Goal: Transaction & Acquisition: Purchase product/service

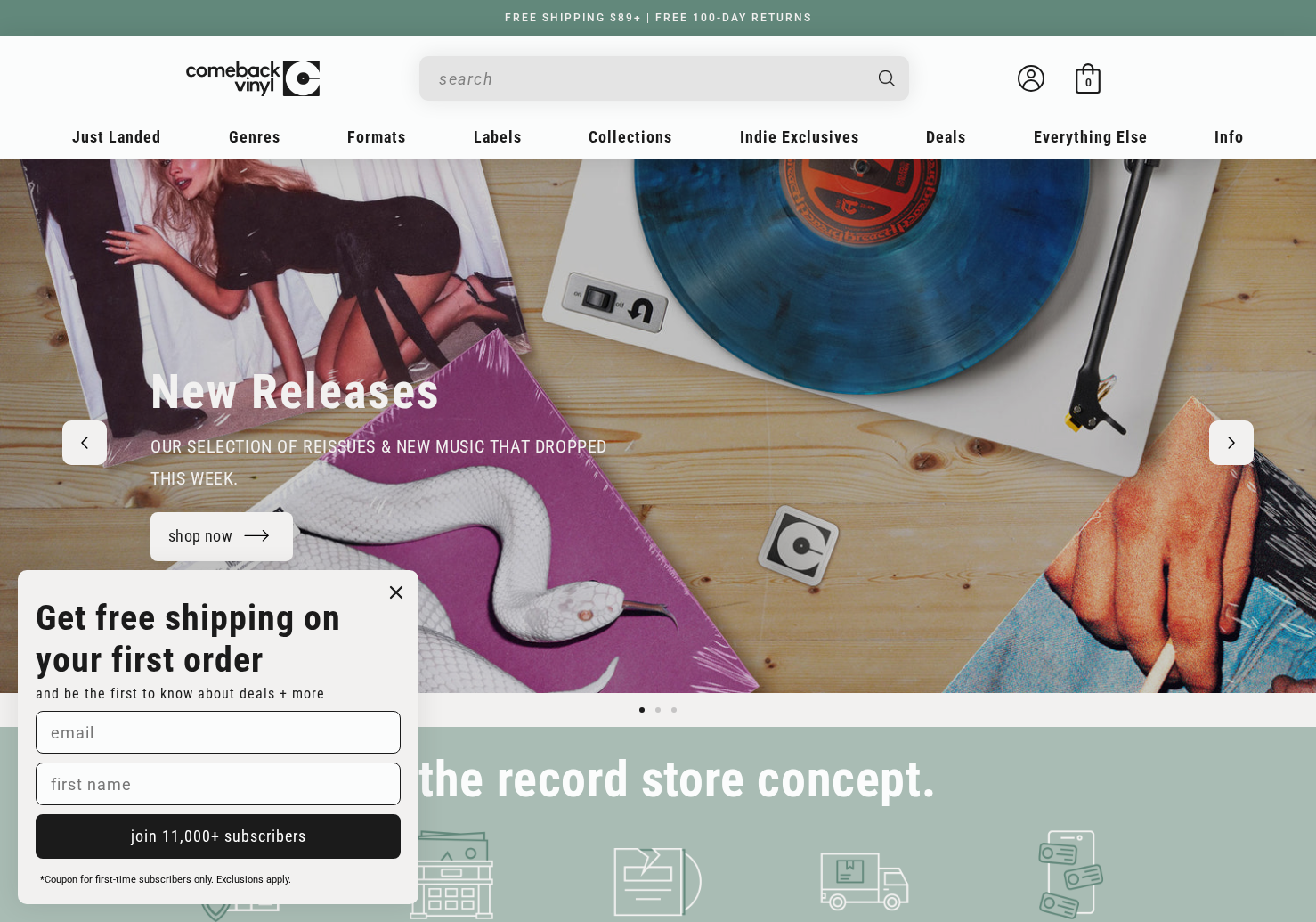
click at [1226, 442] on button "Next slide" at bounding box center [1230, 442] width 44 height 44
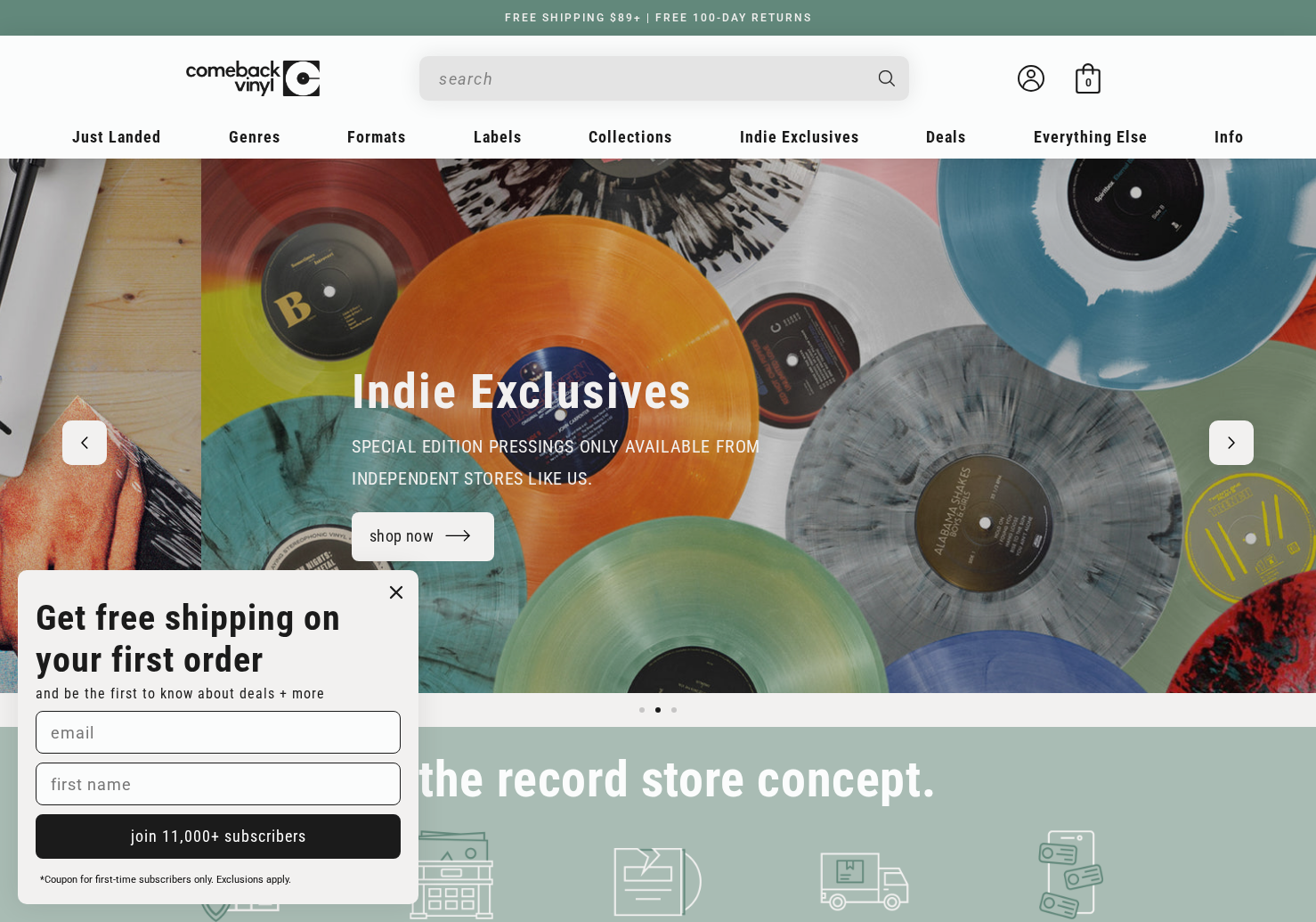
scroll to position [0, 1316]
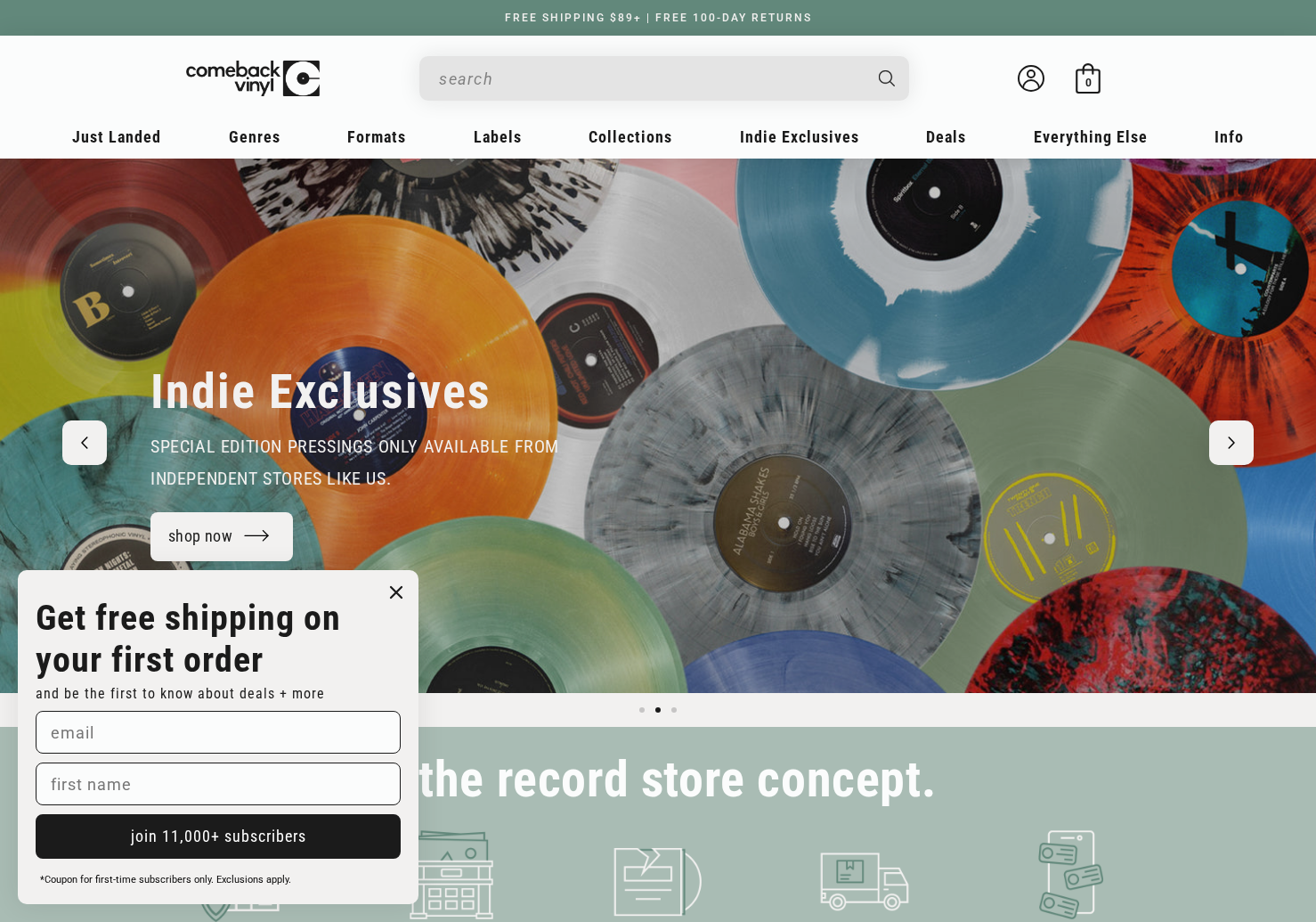
click at [402, 592] on circle "Close dialog" at bounding box center [396, 592] width 26 height 26
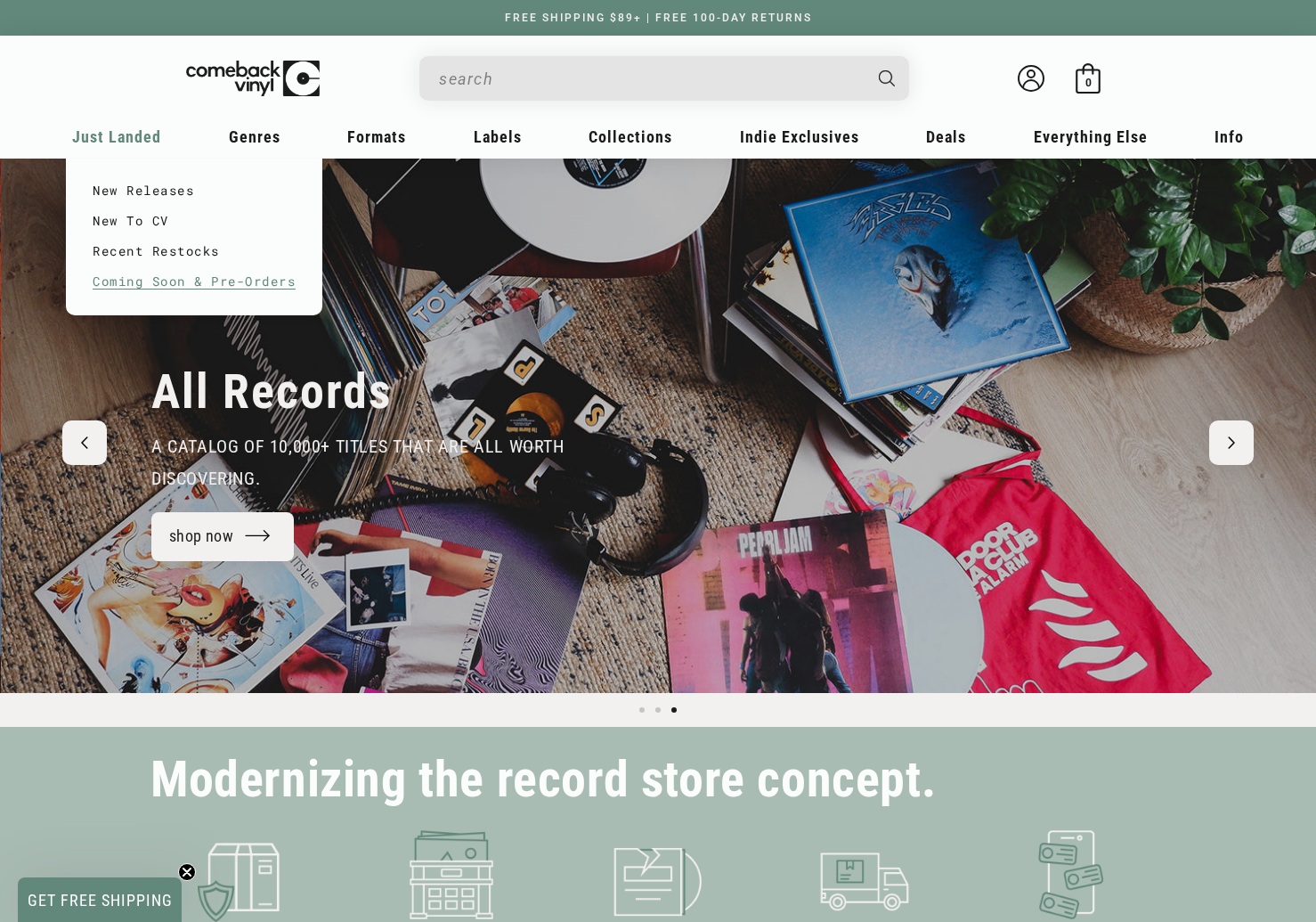
scroll to position [0, 2632]
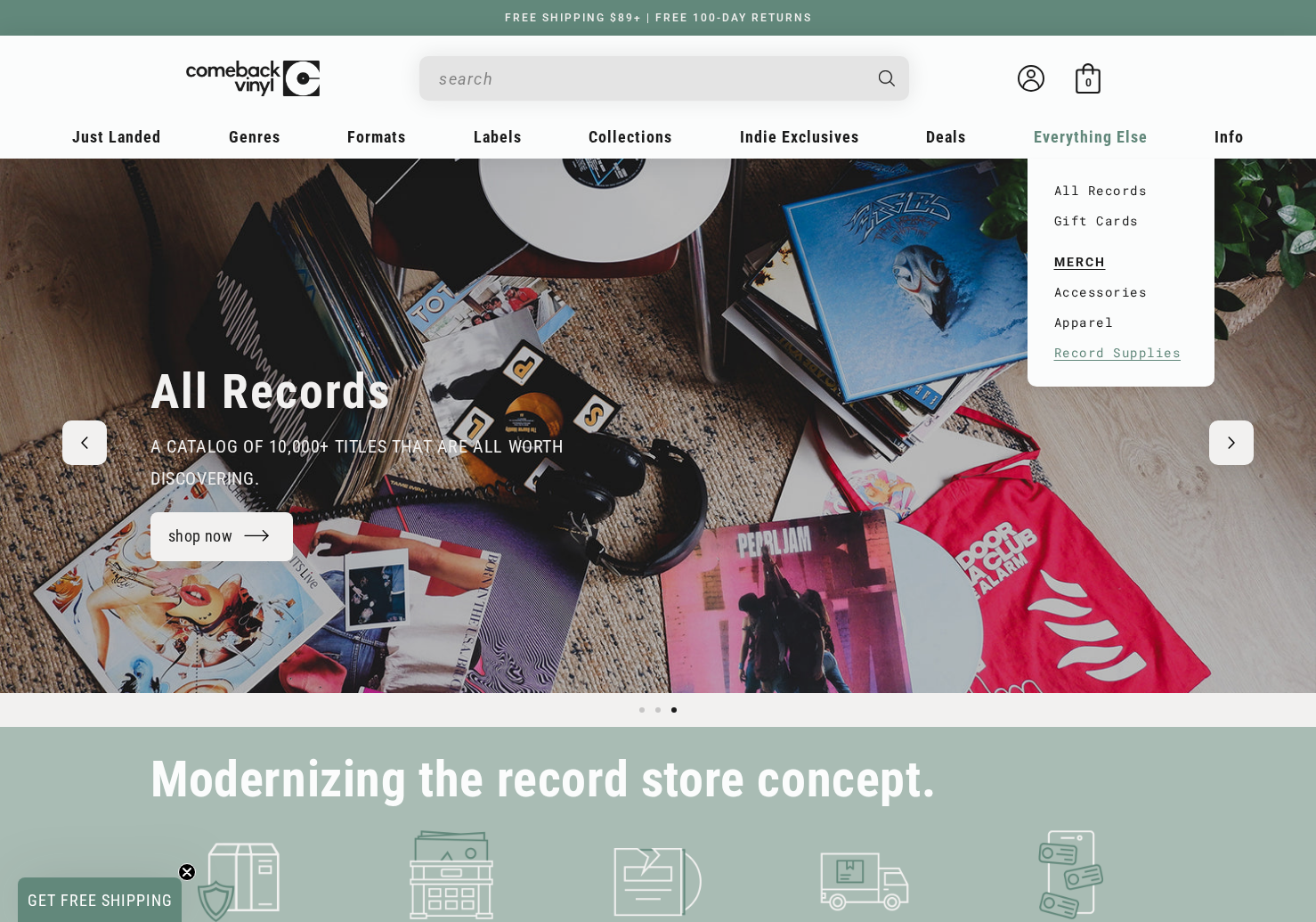
click at [1095, 353] on link "Record Supplies" at bounding box center [1121, 353] width 133 height 31
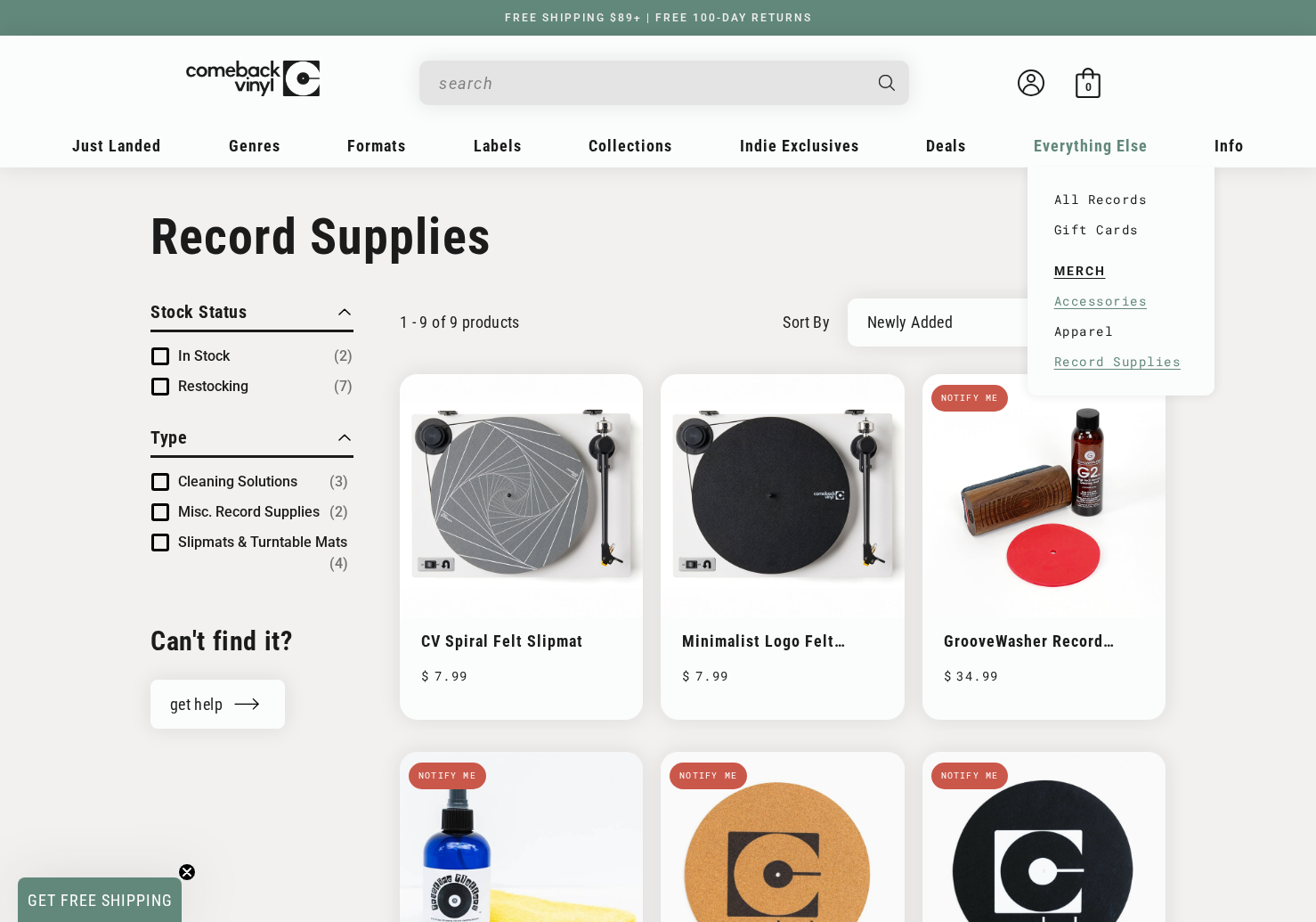
click at [1113, 300] on link "Accessories" at bounding box center [1121, 301] width 133 height 31
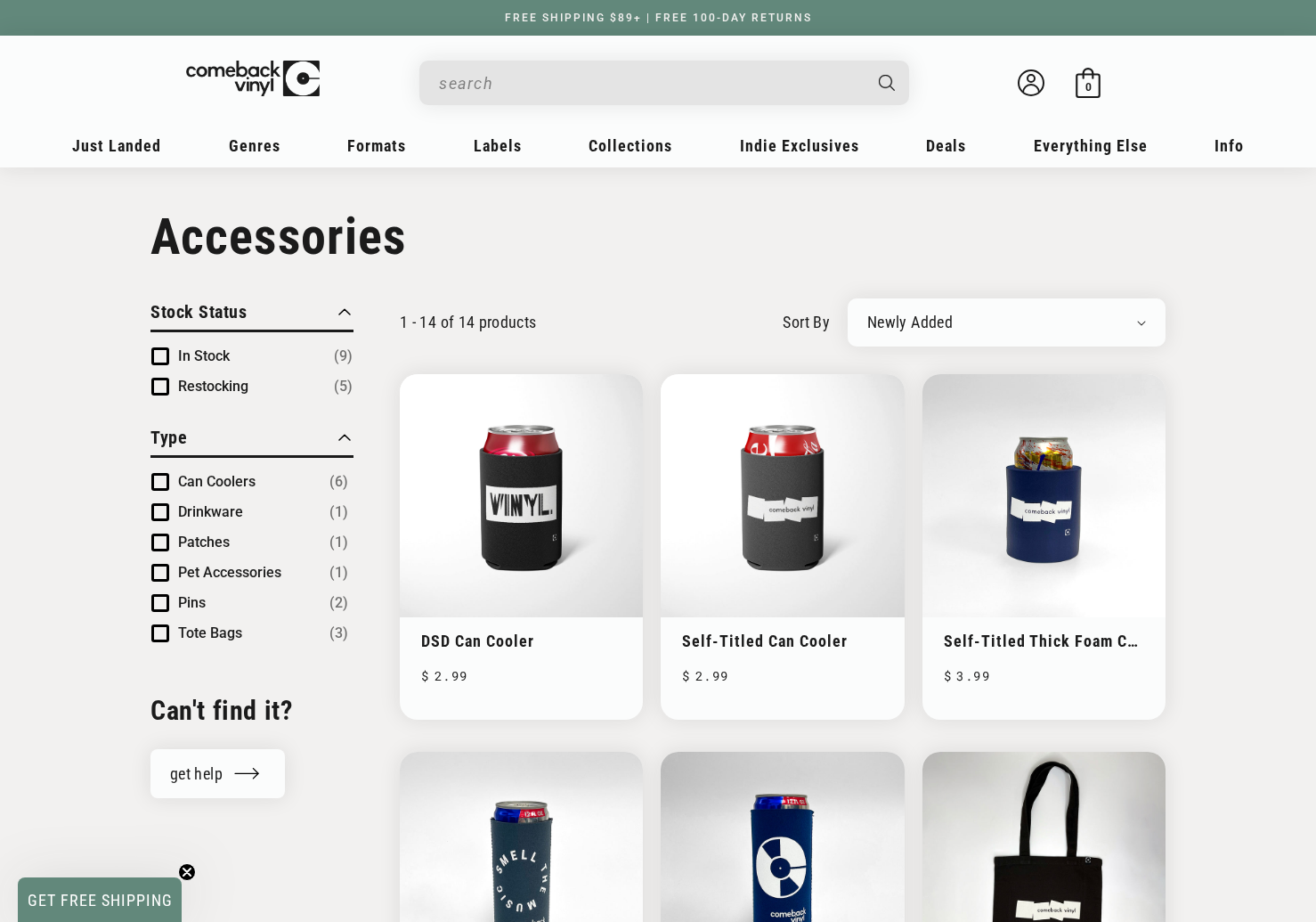
click at [725, 74] on input "When autocomplete results are available use up and down arrows to review and en…" at bounding box center [650, 83] width 422 height 37
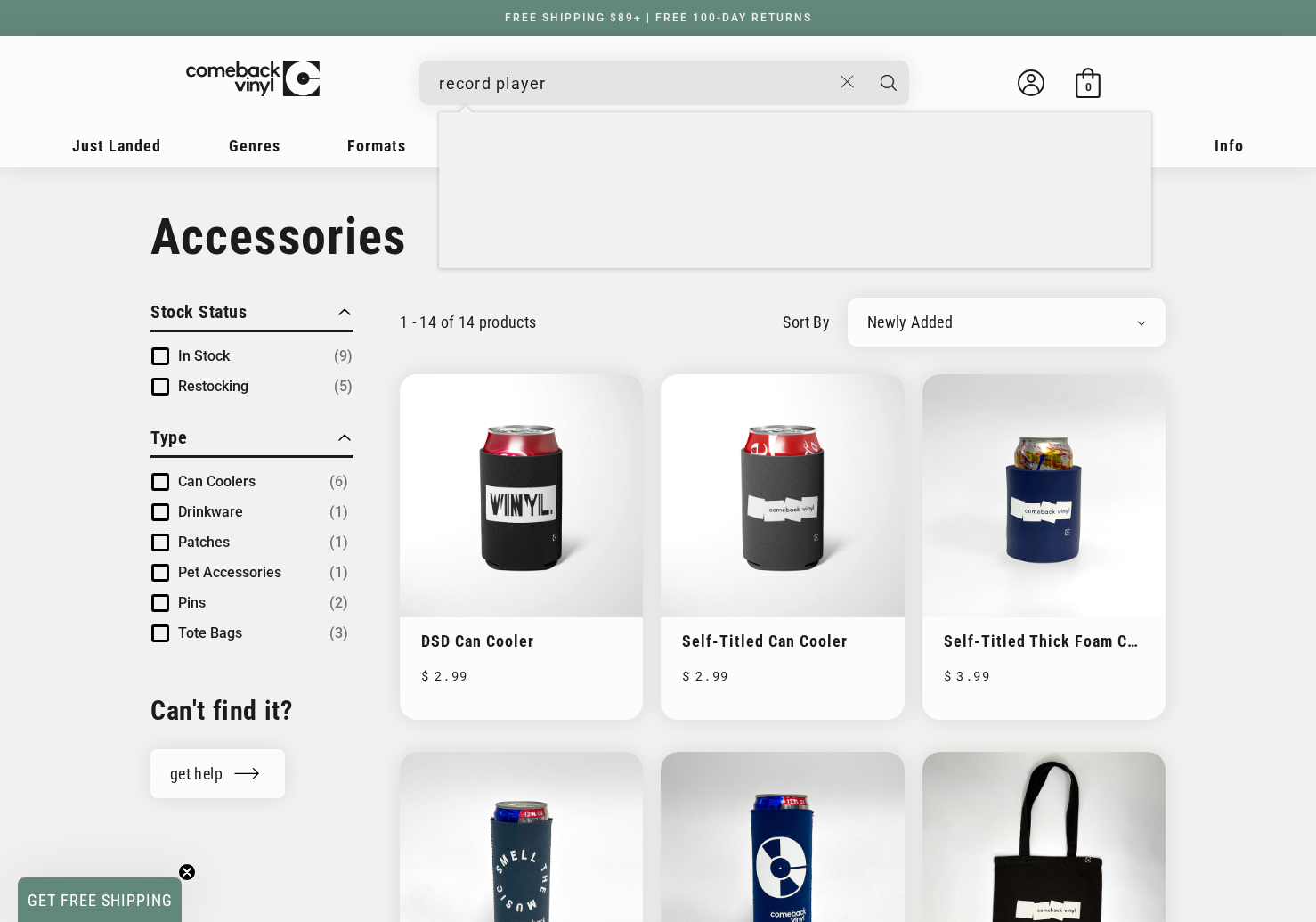
click at [866, 60] on button "Search" at bounding box center [888, 82] width 44 height 44
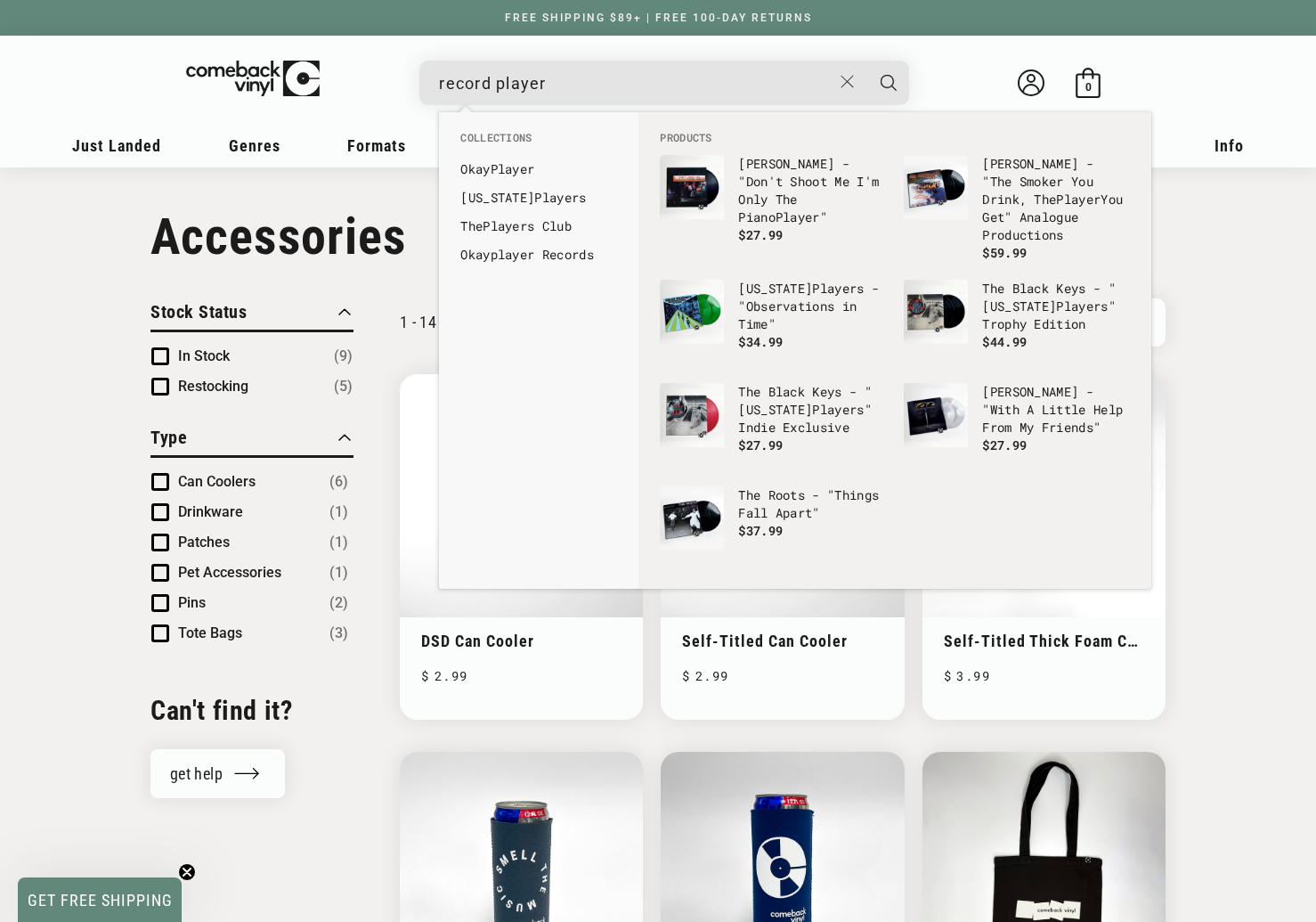
click at [598, 81] on input "record player" at bounding box center [635, 83] width 392 height 37
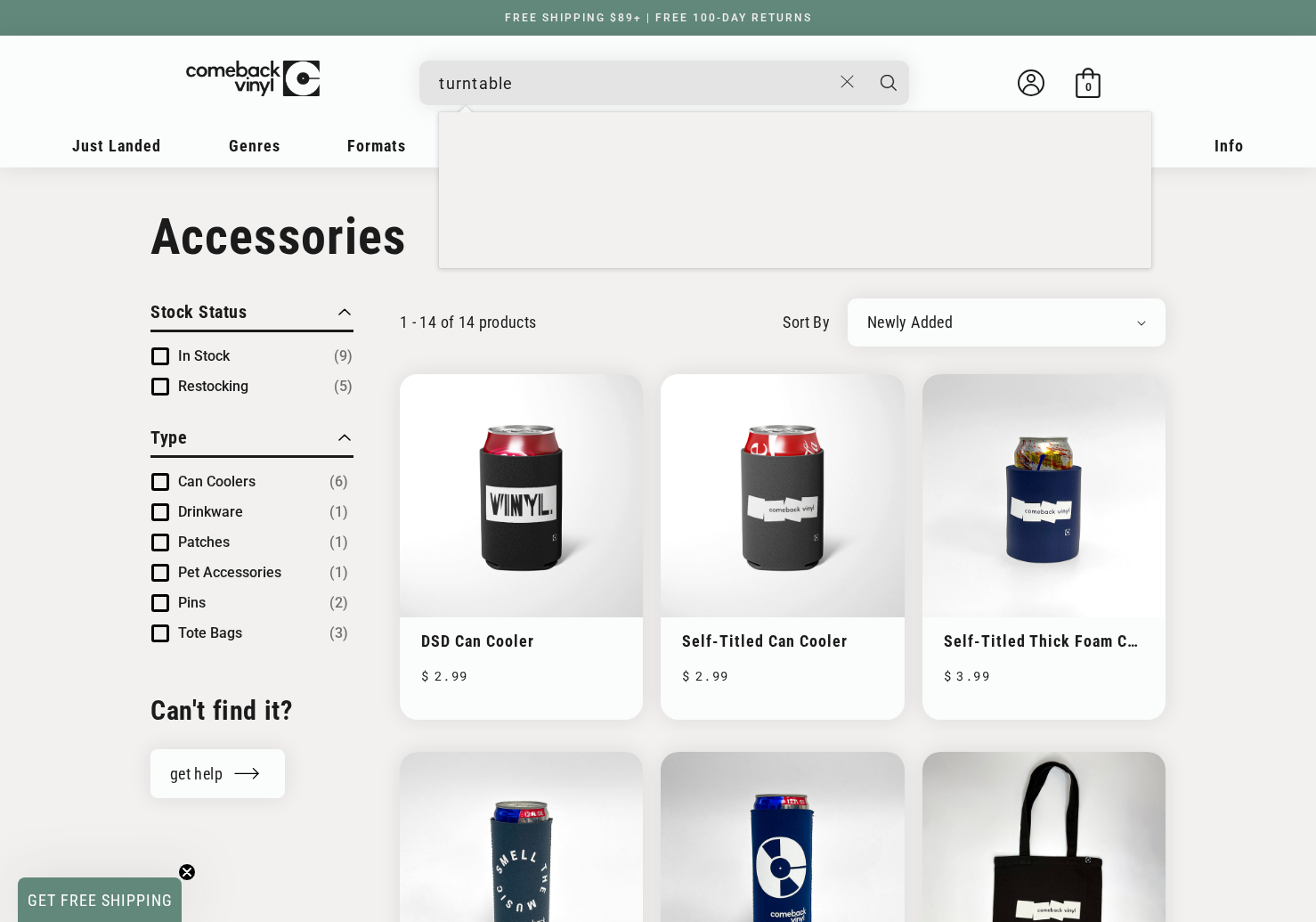
type input "turntable"
click at [866, 60] on button "Search" at bounding box center [888, 82] width 44 height 44
